Goal: Use online tool/utility: Use online tool/utility

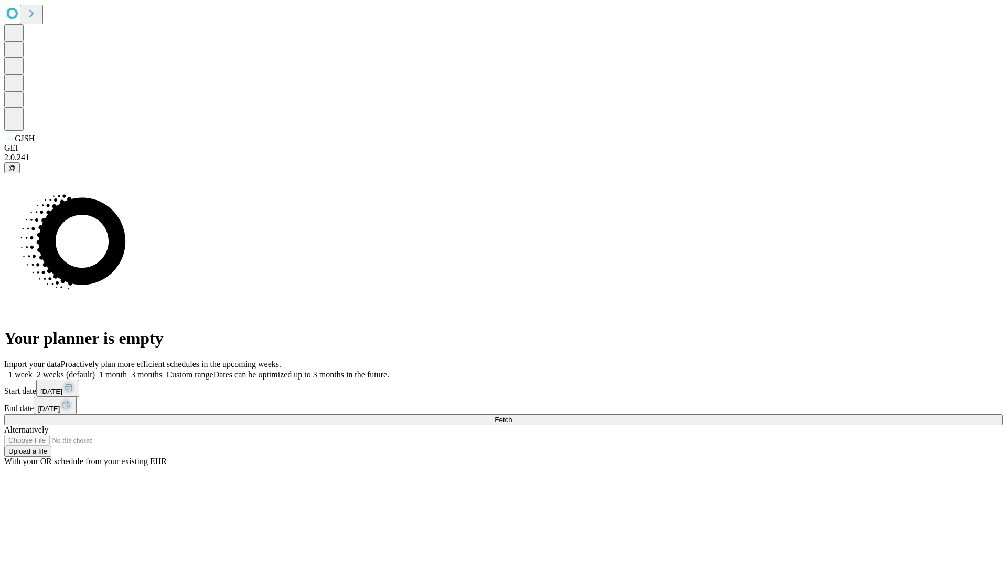
click at [512, 416] on span "Fetch" at bounding box center [503, 420] width 17 height 8
